Goal: Task Accomplishment & Management: Complete application form

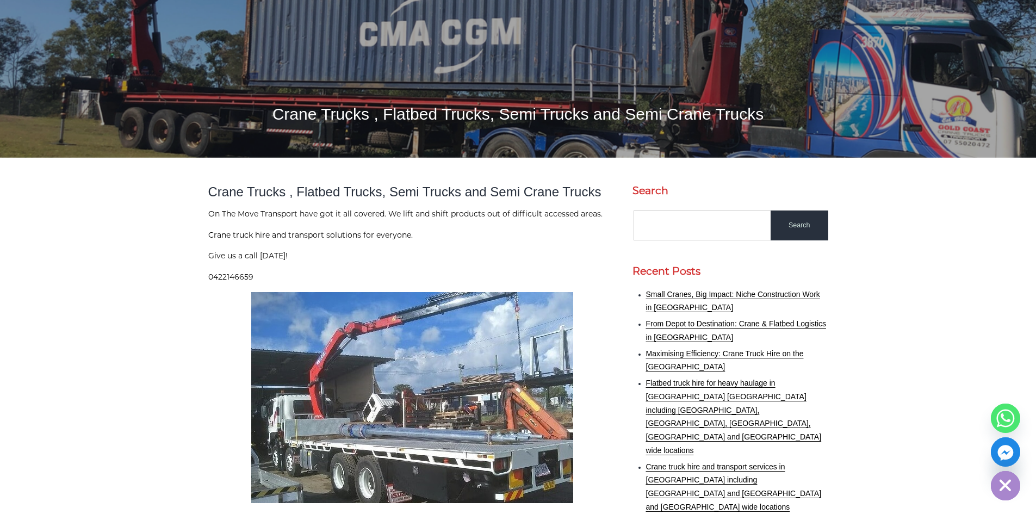
scroll to position [218, 0]
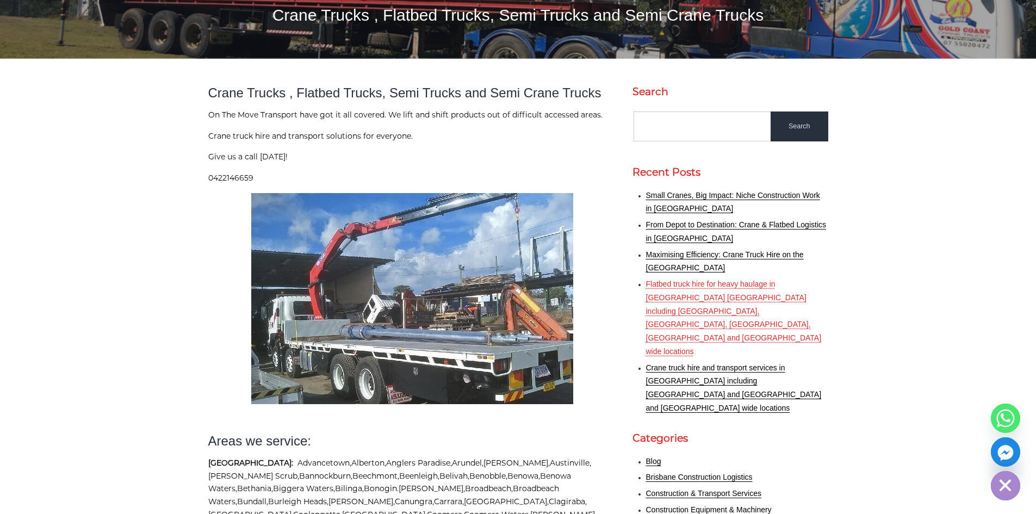
click at [753, 282] on link "Flatbed truck hire for heavy haulage in South East Queensland including Gold Co…" at bounding box center [734, 318] width 176 height 76
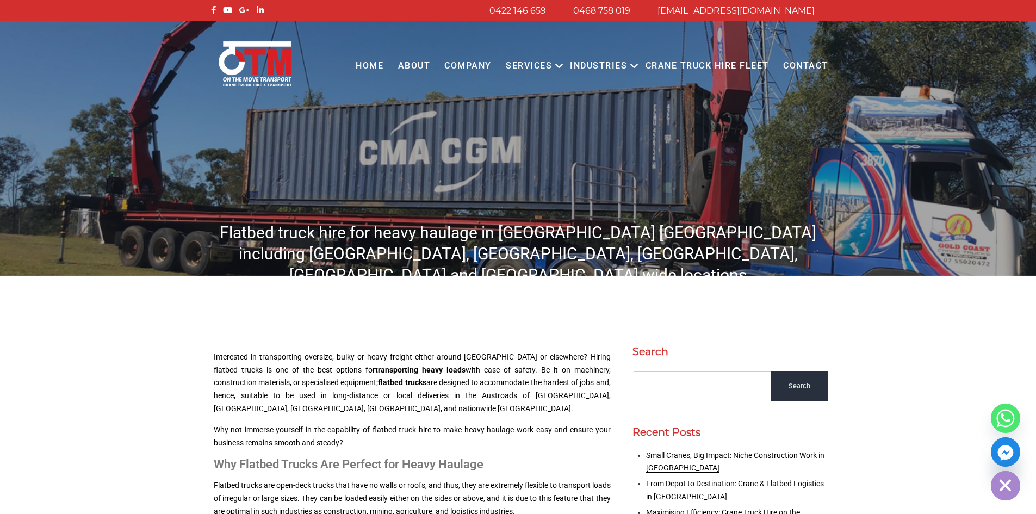
click at [708, 64] on link "Crane Truck Hire Fleet" at bounding box center [707, 66] width 138 height 30
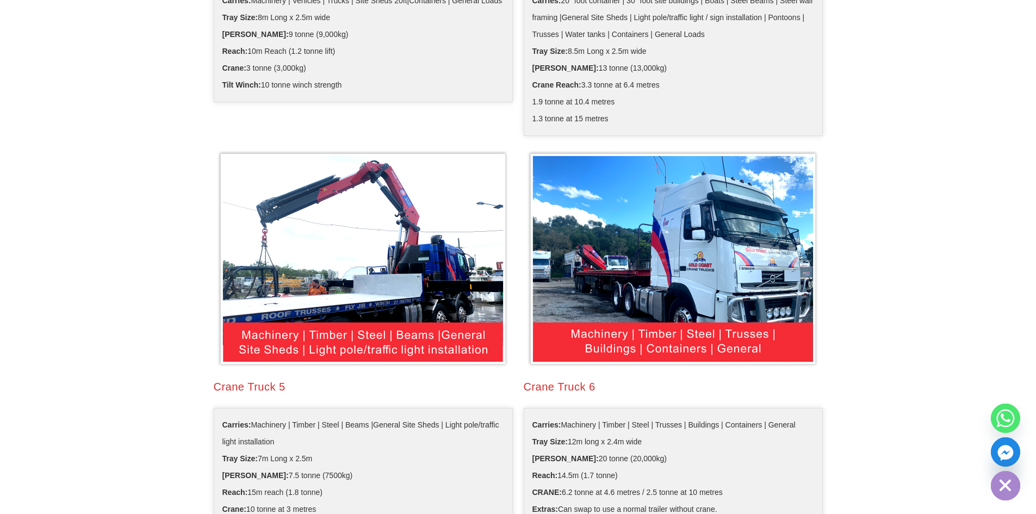
scroll to position [1088, 0]
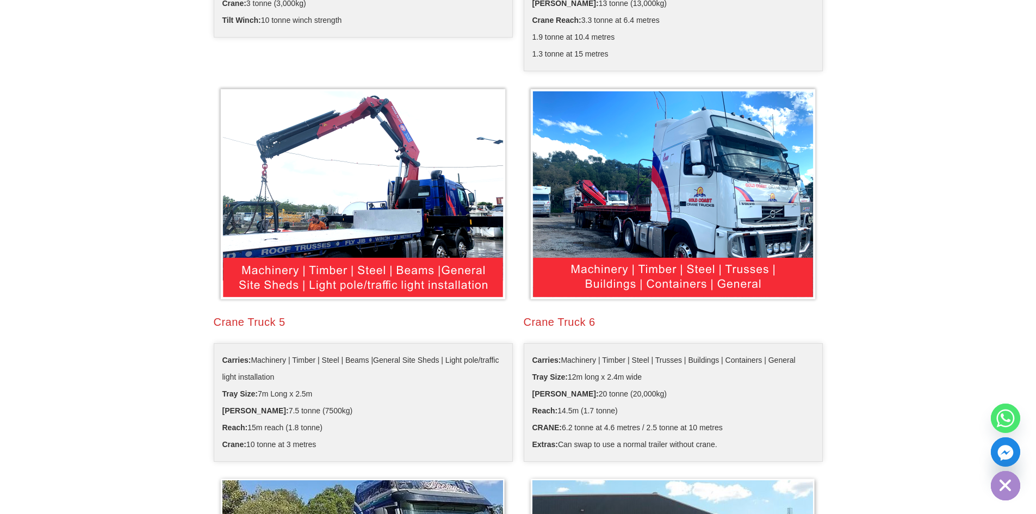
click at [730, 224] on img at bounding box center [673, 194] width 293 height 219
click at [576, 323] on div "Crane Truck 6" at bounding box center [673, 321] width 299 height 15
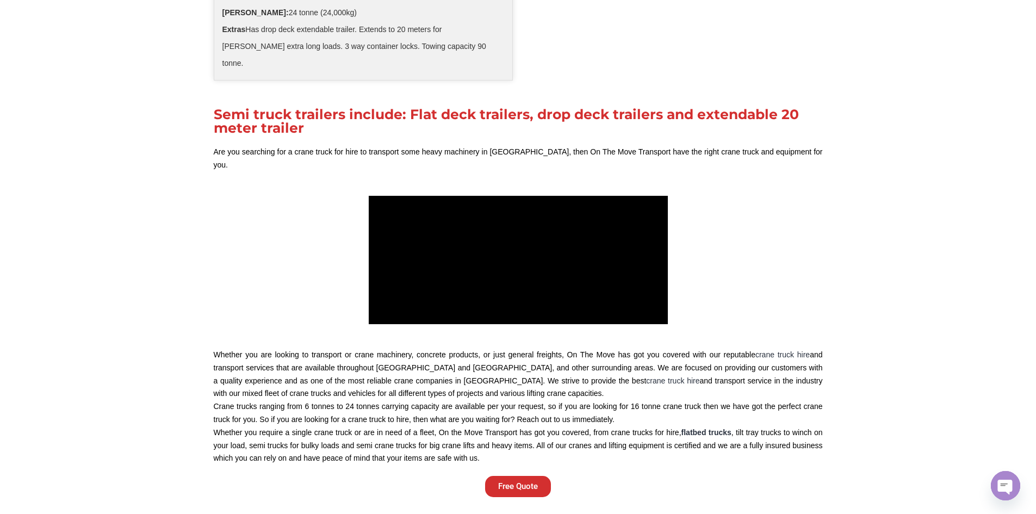
scroll to position [2503, 0]
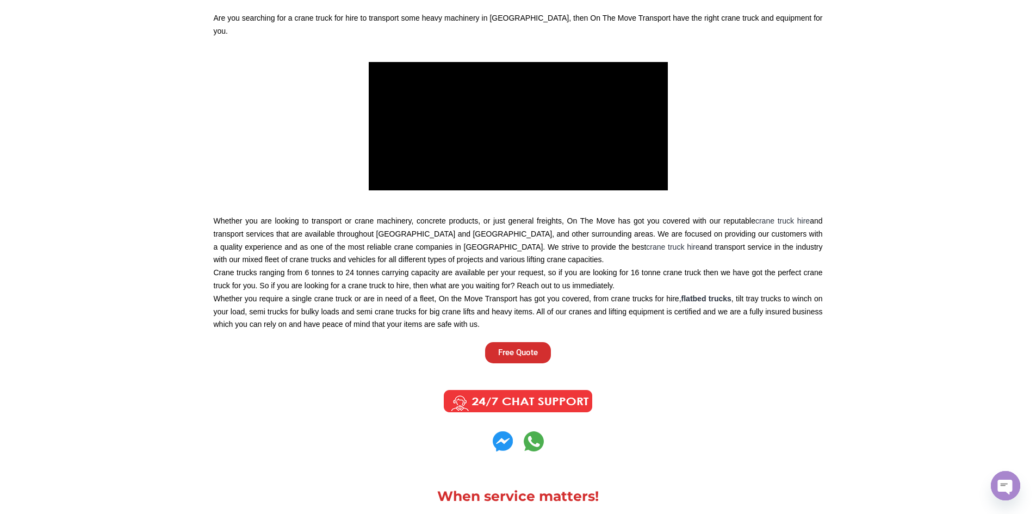
click at [532, 349] on span "Free Quote" at bounding box center [518, 353] width 40 height 8
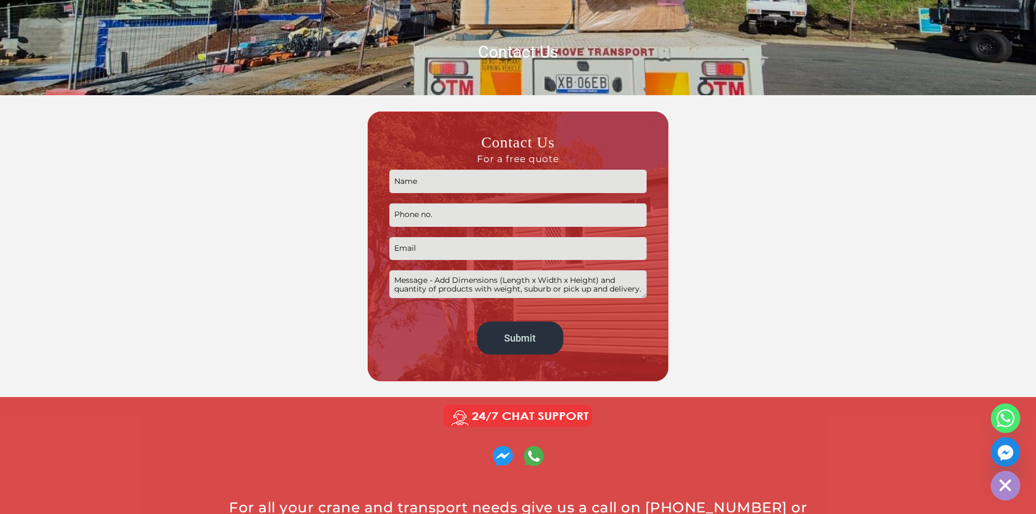
scroll to position [272, 0]
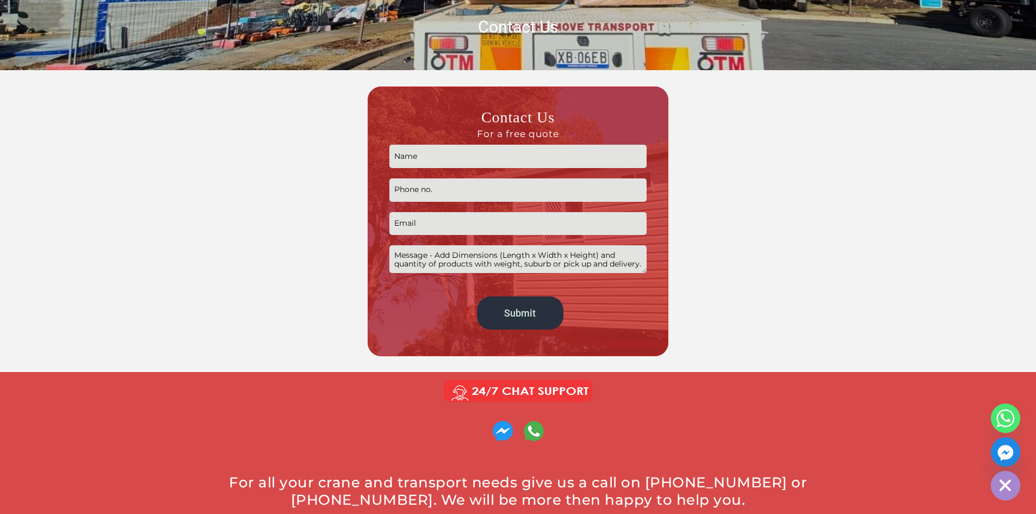
click at [426, 159] on input "Contact form" at bounding box center [518, 156] width 257 height 23
type input "Jai Smith"
type input "0447295632"
drag, startPoint x: 491, startPoint y: 221, endPoint x: 388, endPoint y: 226, distance: 102.4
click at [388, 226] on div "Contact Us For a free quote Jai Smith 0447295632 wizorian@gmail.com Submit Alte…" at bounding box center [518, 221] width 301 height 270
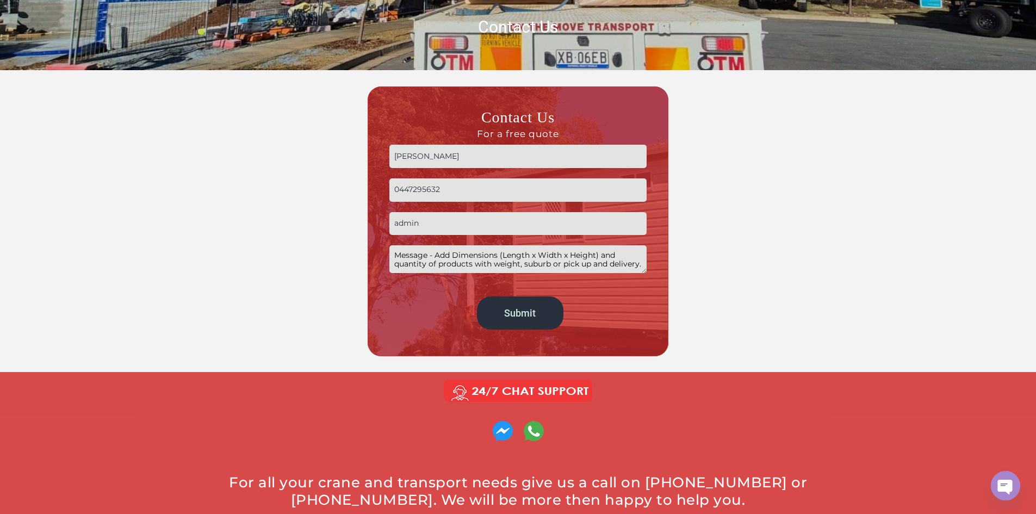
type input "admin@smithshaulage.com.au"
click at [496, 269] on textarea "Contact form" at bounding box center [518, 259] width 257 height 28
click at [524, 265] on textarea "Hi, I am looking for an hourly rate based quote for a 2 month project coming up…" at bounding box center [518, 259] width 257 height 28
click at [573, 263] on textarea "Hi, I am looking for an hourly rate based quote for a 2 month project coming up…" at bounding box center [518, 259] width 257 height 28
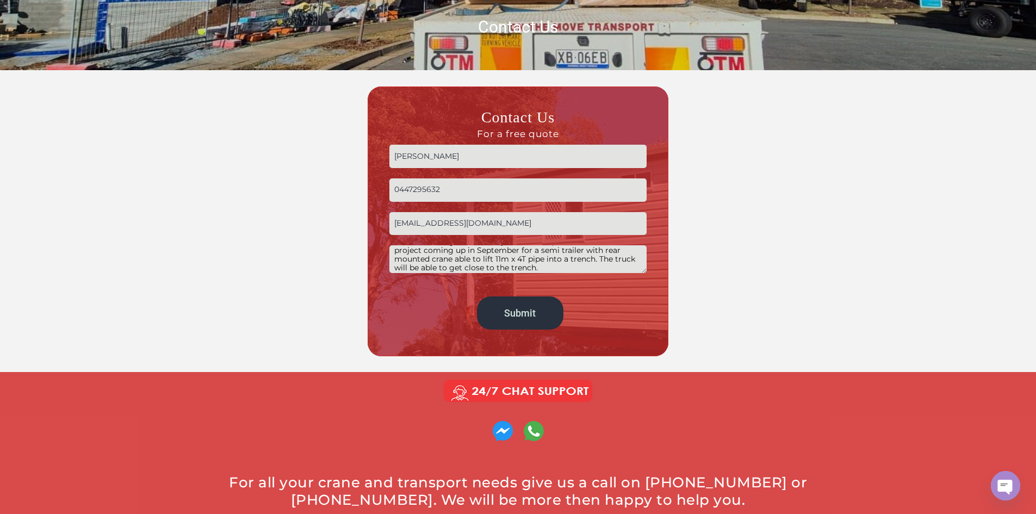
scroll to position [17, 0]
click at [567, 266] on textarea "Hi, I am looking for an hourly rate based quote for a 2 month project coming up…" at bounding box center [518, 259] width 257 height 28
click at [504, 252] on textarea "Hi, I am looking for an hourly rate based quote for a 2 month project coming up…" at bounding box center [518, 259] width 257 height 28
click at [634, 267] on textarea "Hi, I am looking for an hourly rate based quote for a 2 month project coming up…" at bounding box center [518, 259] width 257 height 28
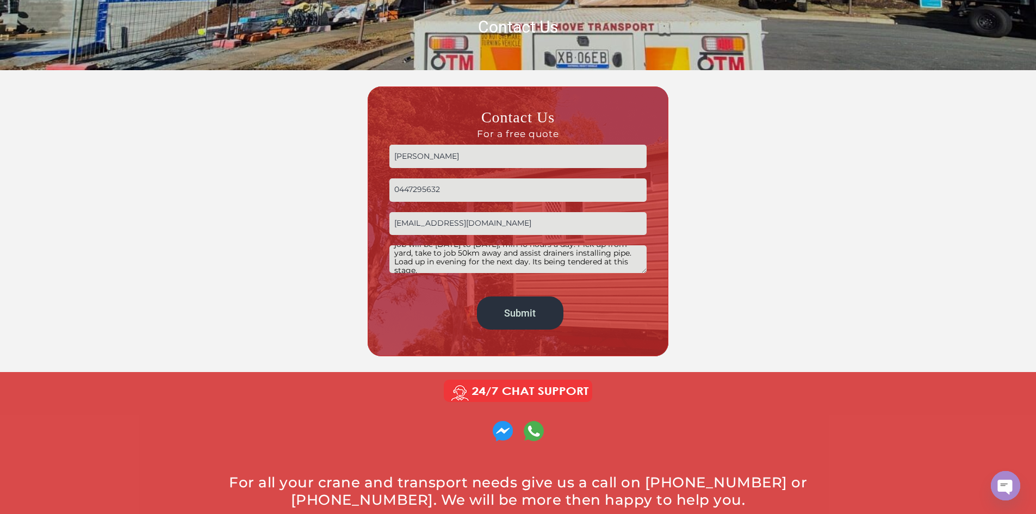
scroll to position [0, 0]
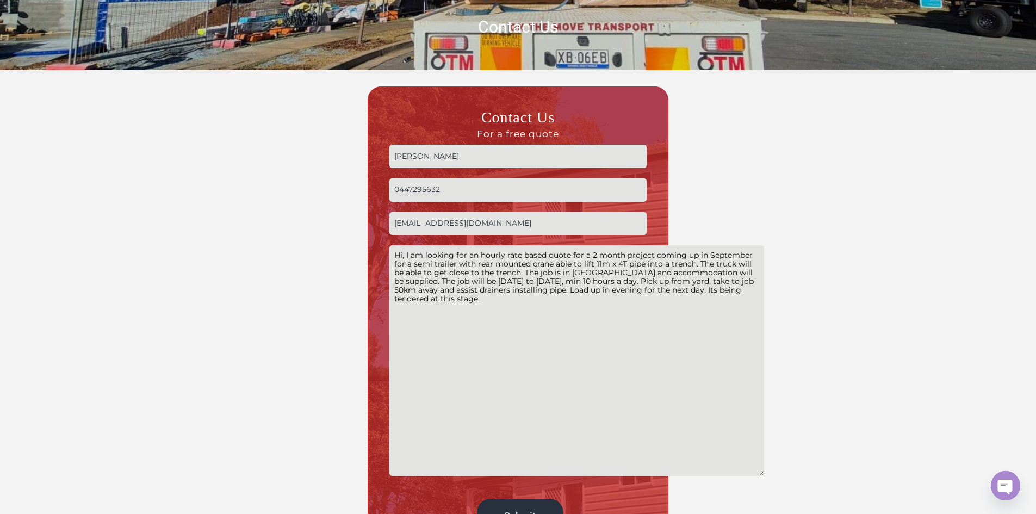
drag, startPoint x: 648, startPoint y: 279, endPoint x: 763, endPoint y: 474, distance: 226.7
click at [763, 474] on div "Contact Us For a free quote Jai Smith 0447295632 admin@smithshaulage.com.au Hi,…" at bounding box center [518, 322] width 609 height 473
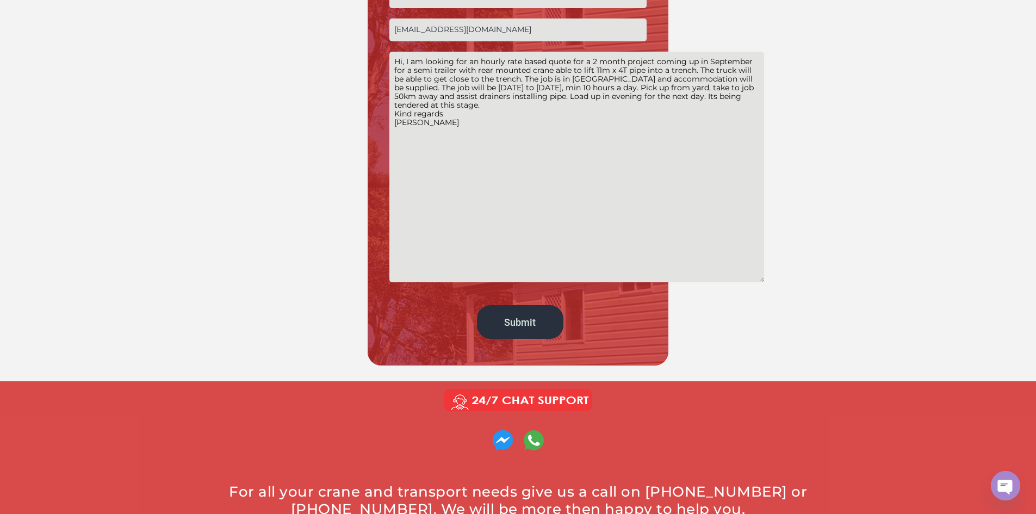
scroll to position [490, 0]
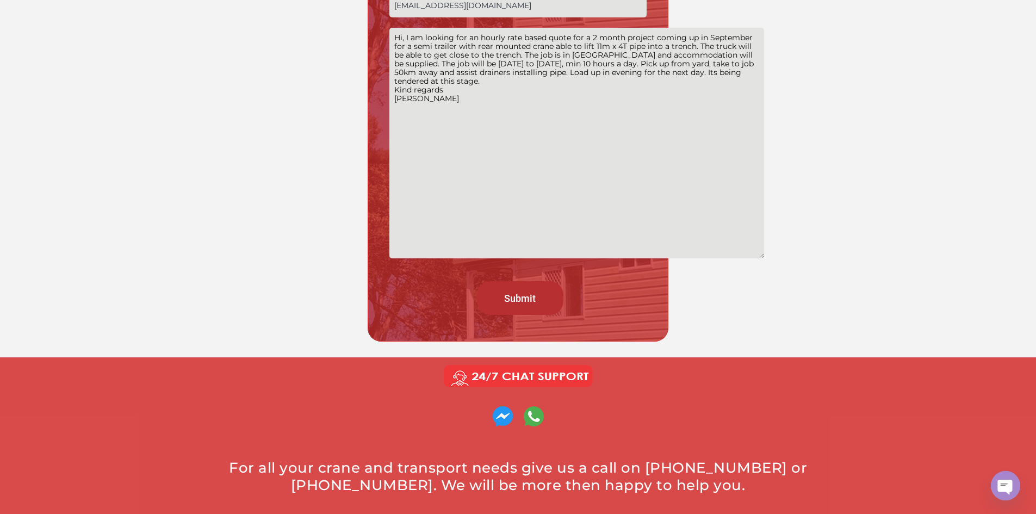
type textarea "Hi, I am looking for an hourly rate based quote for a 2 month project coming up…"
click at [532, 292] on input "Submit" at bounding box center [520, 297] width 86 height 33
